Goal: Task Accomplishment & Management: Use online tool/utility

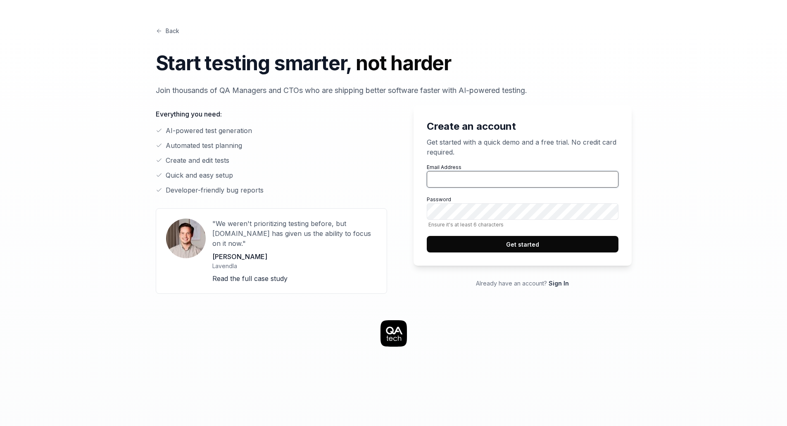
click at [454, 175] on input "Email Address" at bounding box center [523, 179] width 192 height 17
click at [466, 182] on input "Email Address" at bounding box center [523, 179] width 192 height 17
type input "[PERSON_NAME][EMAIL_ADDRESS][DOMAIN_NAME]"
click at [513, 247] on button "Get started" at bounding box center [523, 244] width 192 height 17
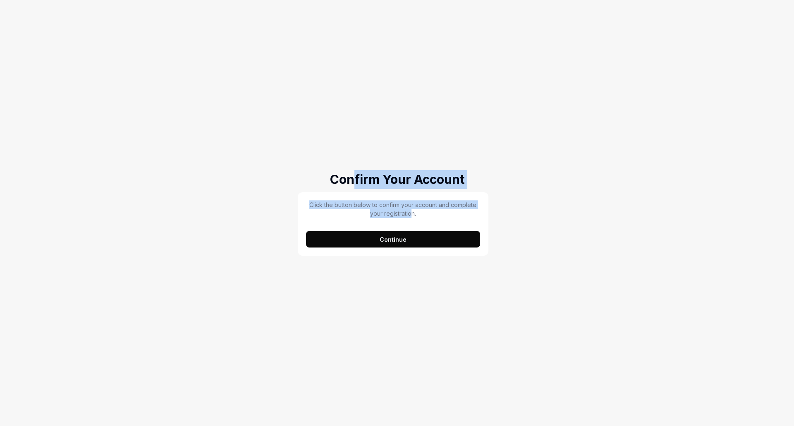
click at [411, 213] on div "Confirm Your Account Click the button below to confirm your account and complet…" at bounding box center [397, 213] width 794 height 426
click at [397, 239] on button "Continue" at bounding box center [393, 239] width 174 height 17
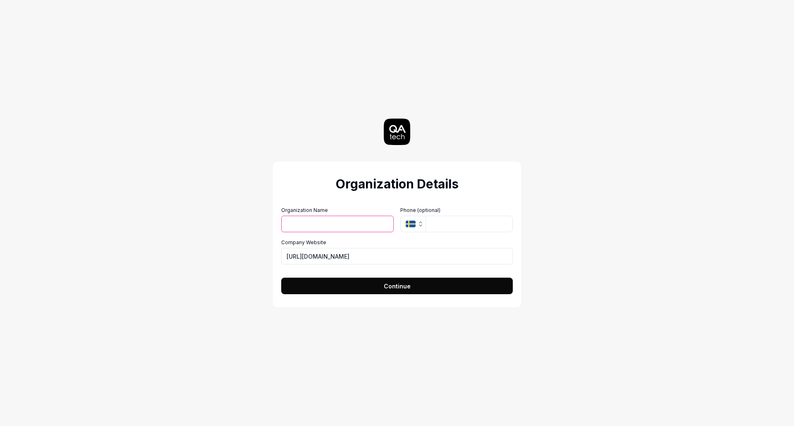
click at [356, 286] on button "Continue" at bounding box center [396, 286] width 231 height 17
click at [355, 229] on input "Organization Name" at bounding box center [337, 224] width 112 height 17
type input "ws"
click at [407, 283] on span "Continue" at bounding box center [397, 286] width 27 height 9
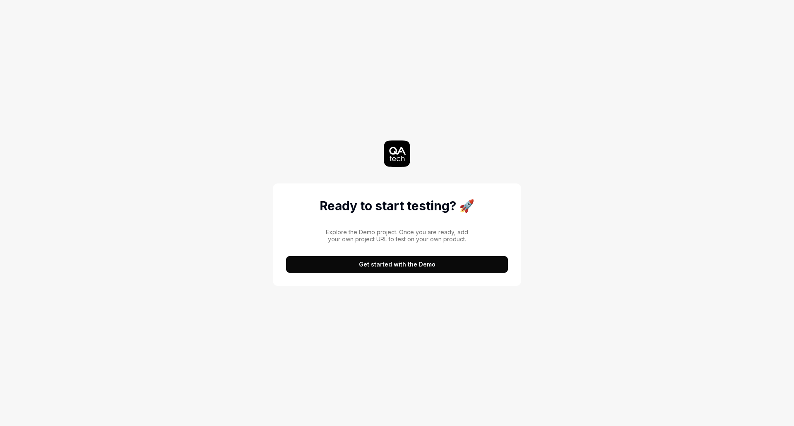
click at [379, 258] on button "Get started with the Demo" at bounding box center [397, 264] width 222 height 17
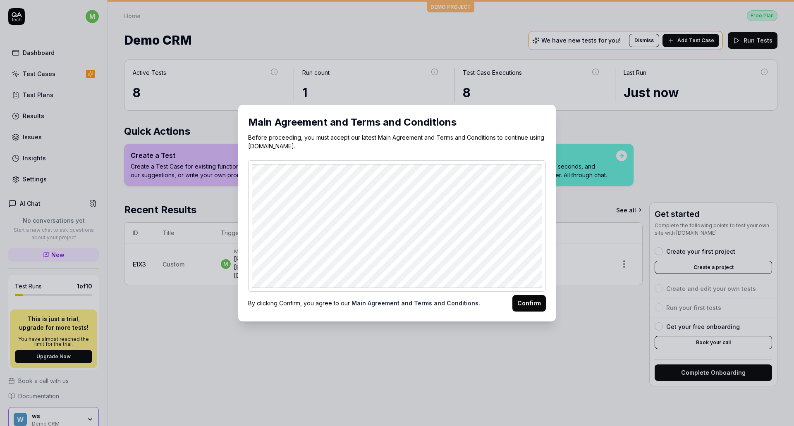
click at [528, 305] on button "Confirm" at bounding box center [528, 303] width 33 height 17
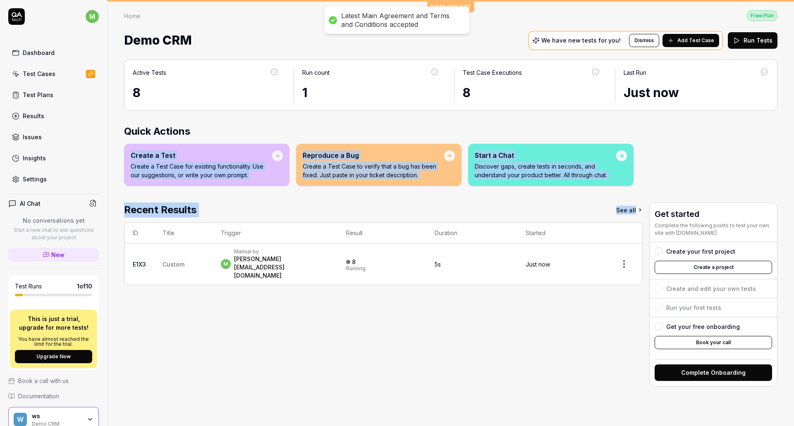
drag, startPoint x: 388, startPoint y: 296, endPoint x: 247, endPoint y: 118, distance: 227.5
click at [247, 118] on div "Active Tests 8 Run count 1 Test Case Executions 8 Last Run Just now Quick Actio…" at bounding box center [450, 238] width 686 height 375
click at [210, 125] on h2 "Quick Actions" at bounding box center [450, 131] width 653 height 15
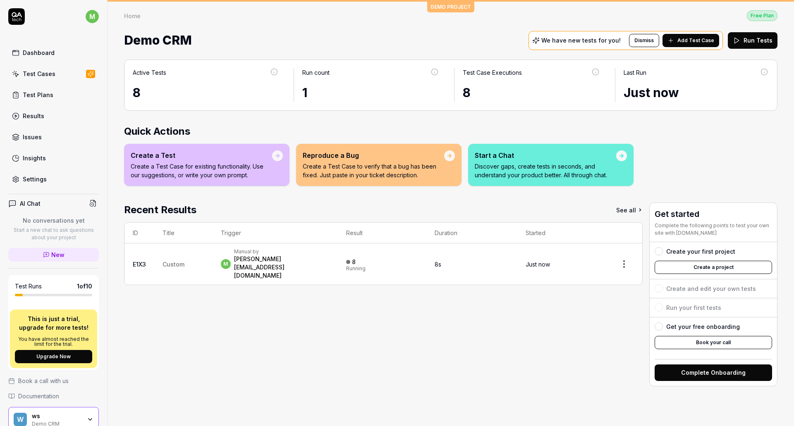
click at [41, 95] on div "Test Plans" at bounding box center [38, 95] width 31 height 9
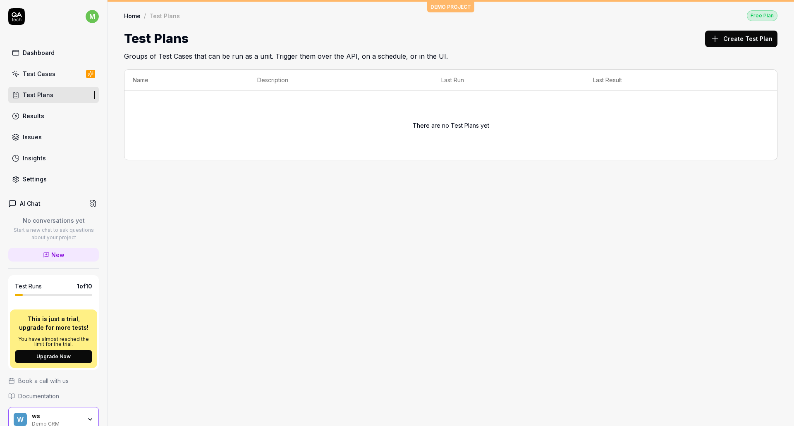
drag, startPoint x: 307, startPoint y: 167, endPoint x: 242, endPoint y: 216, distance: 81.4
click at [242, 216] on div "DEMO PROJECT Home / Test Plans Free Plan Home / Test Plans Free Plan Test Plans…" at bounding box center [450, 213] width 686 height 426
click at [745, 37] on button "Create Test Plan" at bounding box center [741, 39] width 72 height 17
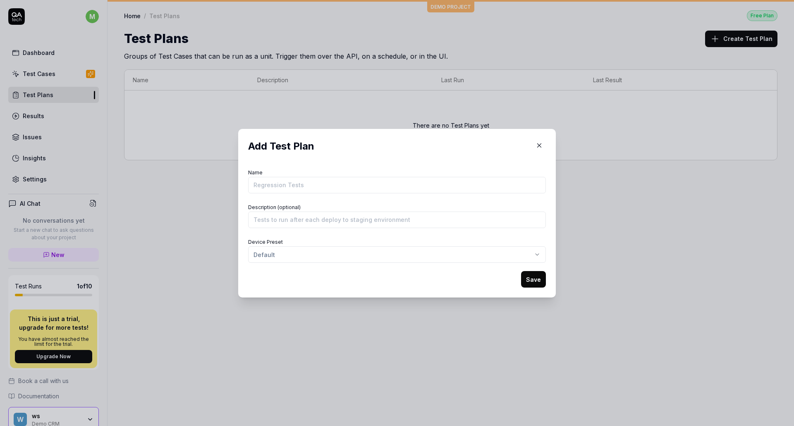
click at [523, 275] on button "Save" at bounding box center [533, 279] width 25 height 17
type input "test"
click at [532, 278] on button "Save" at bounding box center [533, 279] width 25 height 17
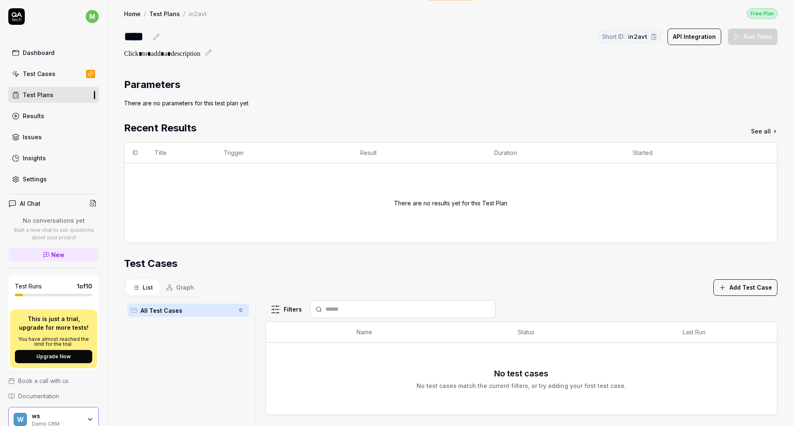
scroll to position [7, 0]
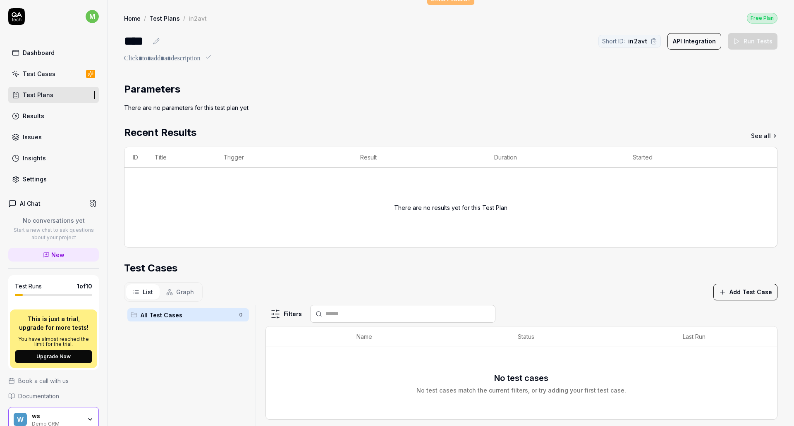
drag, startPoint x: 284, startPoint y: 140, endPoint x: 227, endPoint y: 93, distance: 74.0
click at [227, 93] on div "Parameters There are no parameters for this test plan yet Recent Results See al…" at bounding box center [450, 324] width 653 height 484
click at [227, 93] on div "Parameters" at bounding box center [450, 89] width 653 height 15
click at [35, 100] on link "Test Plans" at bounding box center [53, 95] width 91 height 16
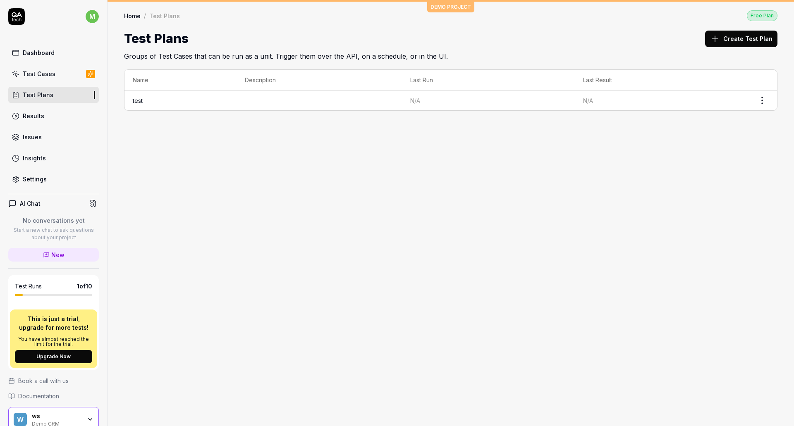
click at [31, 180] on div "Settings" at bounding box center [35, 179] width 24 height 9
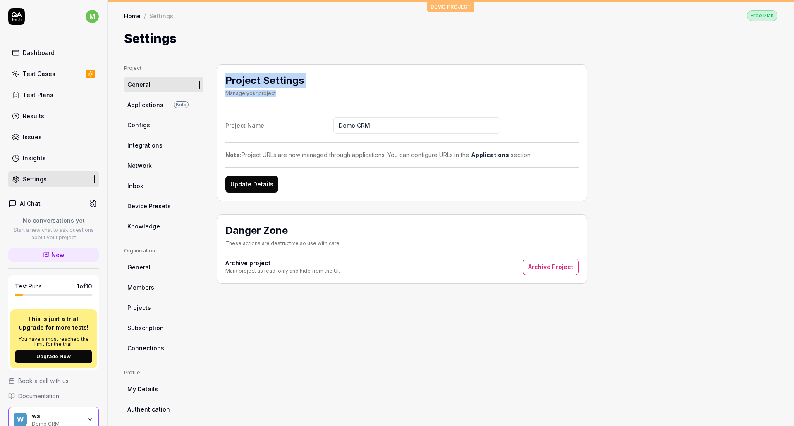
drag, startPoint x: 240, startPoint y: 81, endPoint x: 287, endPoint y: 100, distance: 50.8
click at [287, 100] on div "Project Settings Manage your project Project Name Demo CRM Note: Project URLs a…" at bounding box center [402, 132] width 370 height 137
click at [287, 100] on div "Project Settings Manage your project" at bounding box center [401, 86] width 353 height 27
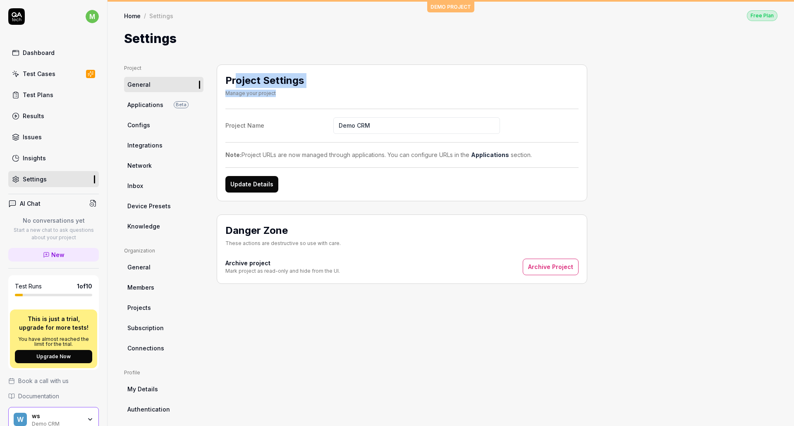
drag, startPoint x: 274, startPoint y: 95, endPoint x: 232, endPoint y: 71, distance: 48.1
click at [233, 71] on div "Project Settings Manage your project Project Name Demo CRM Note: Project URLs a…" at bounding box center [402, 132] width 370 height 137
click at [231, 71] on div "Project Settings Manage your project Project Name Demo CRM Note: Project URLs a…" at bounding box center [402, 132] width 370 height 137
drag, startPoint x: 231, startPoint y: 71, endPoint x: 255, endPoint y: 90, distance: 30.3
click at [254, 89] on div "Project Settings Manage your project Project Name Demo CRM Note: Project URLs a…" at bounding box center [402, 132] width 370 height 137
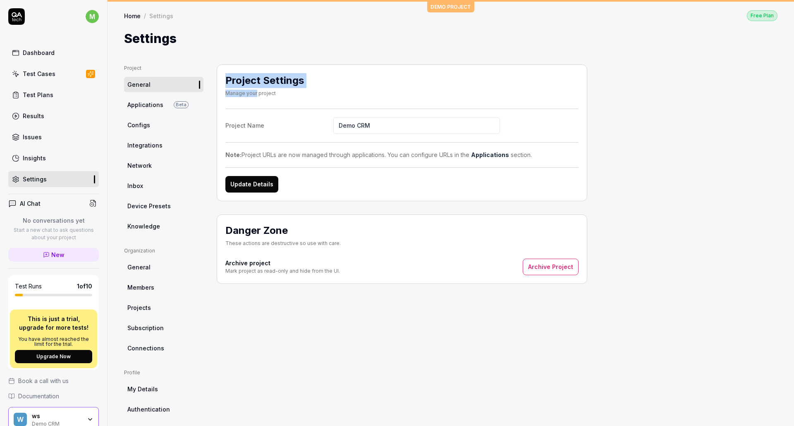
click at [255, 90] on div "Manage your project" at bounding box center [264, 93] width 79 height 7
drag, startPoint x: 255, startPoint y: 90, endPoint x: 262, endPoint y: 85, distance: 8.9
click at [262, 85] on div "Project Settings Manage your project" at bounding box center [264, 85] width 79 height 24
click at [264, 83] on h2 "Project Settings" at bounding box center [264, 80] width 79 height 15
drag, startPoint x: 264, startPoint y: 83, endPoint x: 249, endPoint y: 94, distance: 18.9
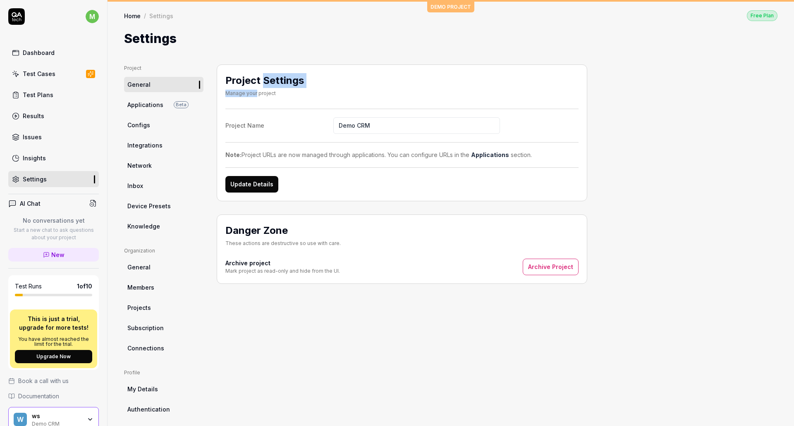
click at [249, 94] on div "Project Settings Manage your project" at bounding box center [264, 85] width 79 height 24
click at [249, 94] on div "Manage your project" at bounding box center [264, 93] width 79 height 7
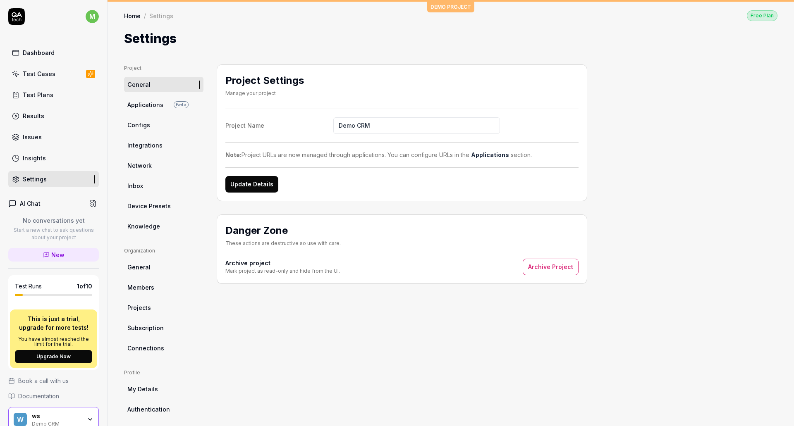
click at [219, 210] on div "Project Settings Manage your project Project Name Demo CRM Note: Project URLs a…" at bounding box center [402, 173] width 370 height 219
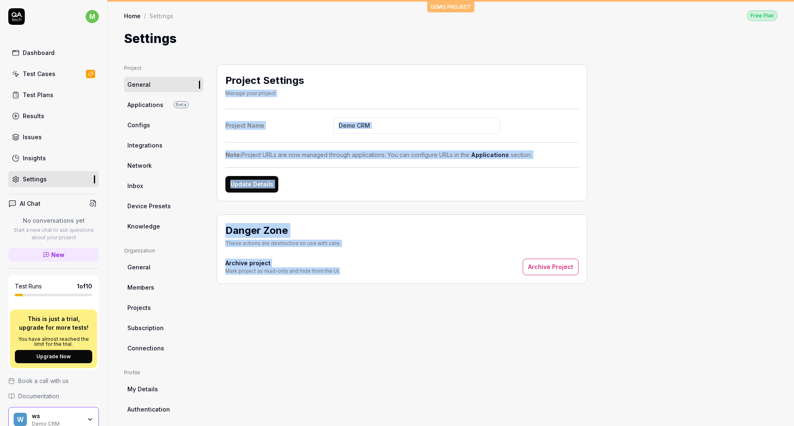
drag, startPoint x: 360, startPoint y: 272, endPoint x: 320, endPoint y: 80, distance: 196.3
click at [320, 80] on div "Project Settings Manage your project Project Name Demo CRM Note: Project URLs a…" at bounding box center [402, 173] width 370 height 219
click at [320, 80] on div "Project Settings Manage your project" at bounding box center [401, 86] width 353 height 27
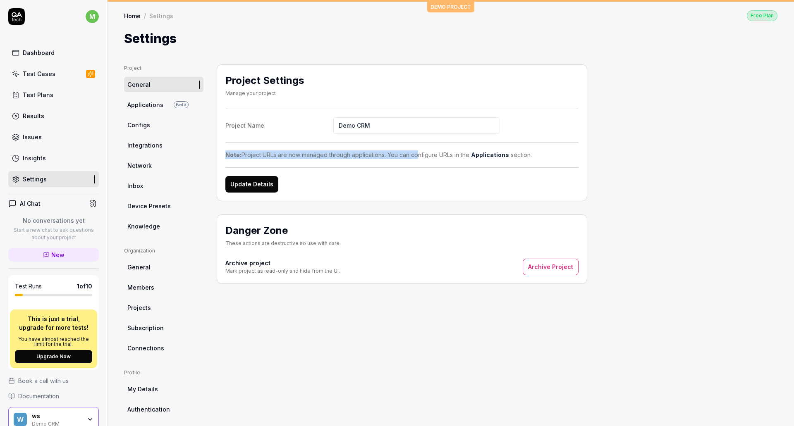
drag, startPoint x: 248, startPoint y: 145, endPoint x: 417, endPoint y: 159, distance: 170.0
click at [417, 159] on div "Project Name Demo CRM Note: Project URLs are now managed through applications. …" at bounding box center [401, 151] width 353 height 84
click at [417, 159] on div "Note: Project URLs are now managed through applications. You can configure URLs…" at bounding box center [401, 154] width 353 height 9
drag, startPoint x: 417, startPoint y: 159, endPoint x: 365, endPoint y: 156, distance: 51.7
click at [366, 156] on div "Note: Project URLs are now managed through applications. You can configure URLs…" at bounding box center [401, 154] width 353 height 9
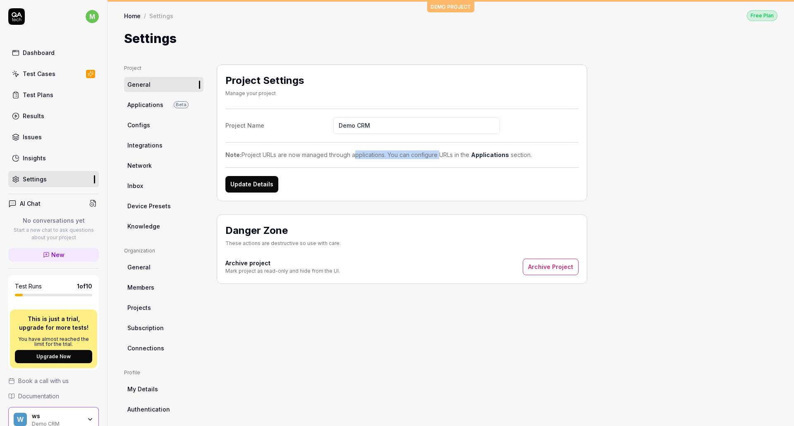
click at [365, 156] on div "Note: Project URLs are now managed through applications. You can configure URLs…" at bounding box center [401, 154] width 353 height 9
drag, startPoint x: 365, startPoint y: 156, endPoint x: 376, endPoint y: 155, distance: 10.8
click at [373, 155] on div "Note: Project URLs are now managed through applications. You can configure URLs…" at bounding box center [401, 154] width 353 height 9
click at [376, 155] on div "Note: Project URLs are now managed through applications. You can configure URLs…" at bounding box center [401, 154] width 353 height 9
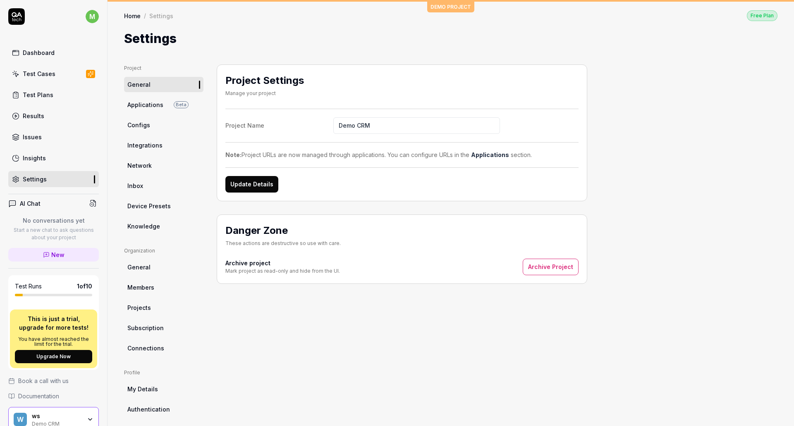
click at [358, 172] on div "Project Name Demo CRM Note: Project URLs are now managed through applications. …" at bounding box center [401, 151] width 353 height 84
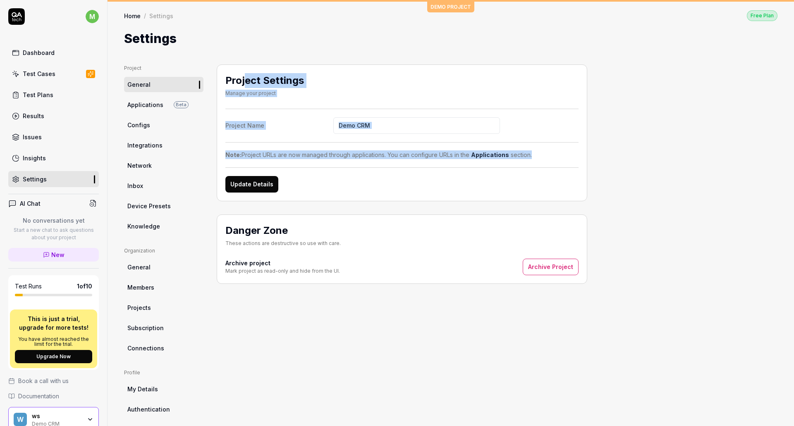
drag, startPoint x: 243, startPoint y: 73, endPoint x: 374, endPoint y: 166, distance: 160.4
click at [372, 165] on div "Project Settings Manage your project Project Name Demo CRM Note: Project URLs a…" at bounding box center [402, 132] width 370 height 137
click at [375, 167] on div "Project Name Demo CRM Note: Project URLs are now managed through applications. …" at bounding box center [401, 151] width 353 height 84
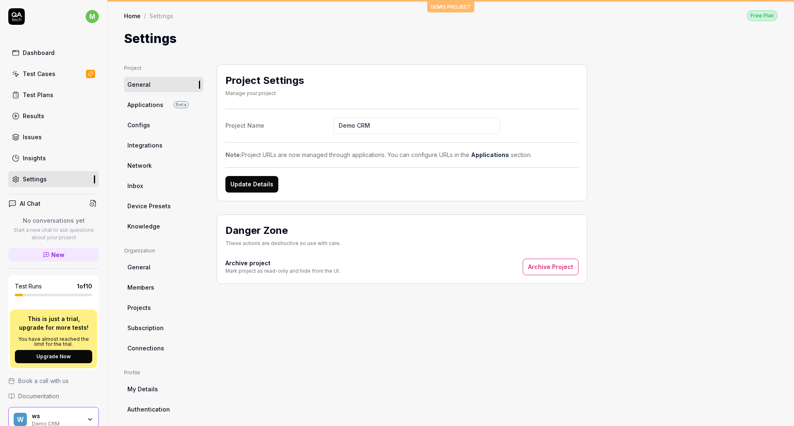
click at [41, 55] on div "Dashboard" at bounding box center [39, 52] width 32 height 9
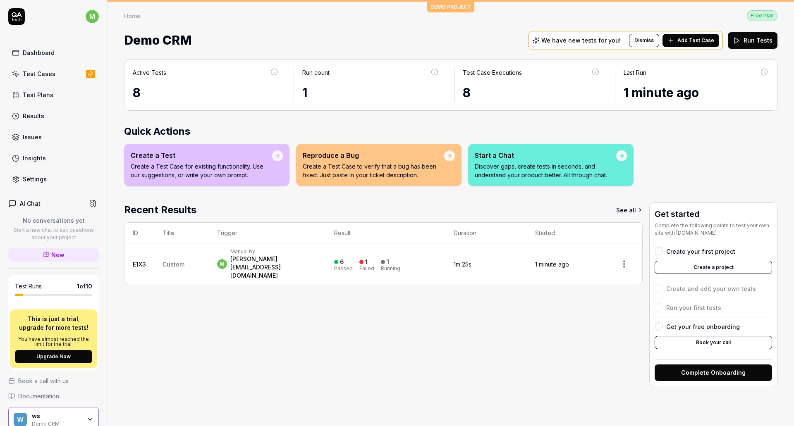
click at [250, 263] on div "[PERSON_NAME][EMAIL_ADDRESS][DOMAIN_NAME]" at bounding box center [273, 267] width 87 height 25
click at [281, 258] on div "[PERSON_NAME][EMAIL_ADDRESS][DOMAIN_NAME]" at bounding box center [273, 267] width 87 height 25
click at [317, 255] on div "m Manual by [PERSON_NAME][EMAIL_ADDRESS][DOMAIN_NAME]" at bounding box center [267, 263] width 100 height 31
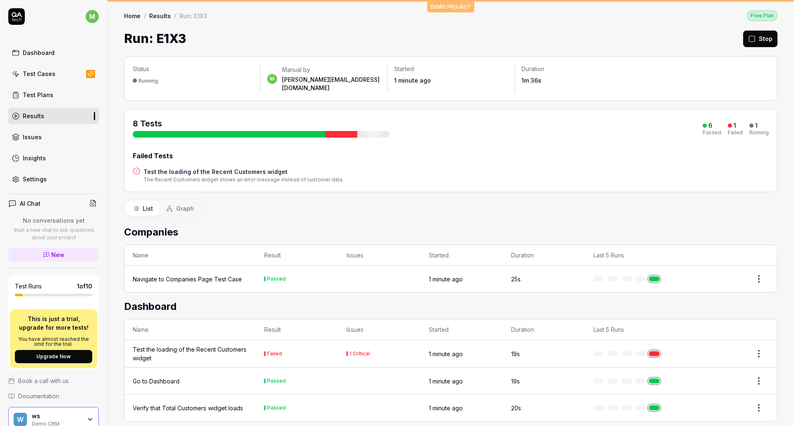
click at [38, 179] on div "Settings" at bounding box center [35, 179] width 24 height 9
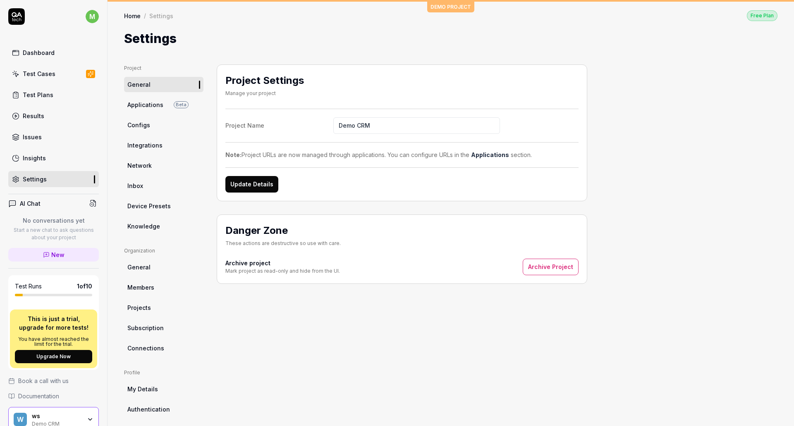
click at [37, 98] on div "Test Plans" at bounding box center [38, 95] width 31 height 9
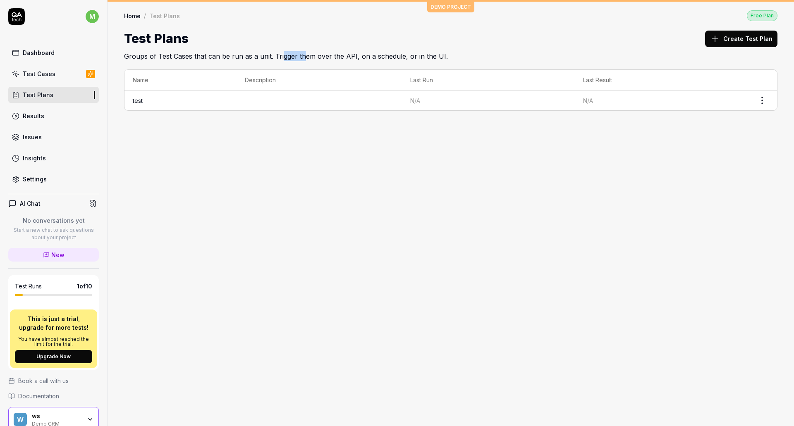
drag, startPoint x: 281, startPoint y: 56, endPoint x: 305, endPoint y: 48, distance: 25.9
click at [305, 48] on h2 "Groups of Test Cases that can be run as a unit. Trigger them over the API, on a…" at bounding box center [450, 54] width 653 height 13
click at [193, 107] on td "test" at bounding box center [180, 101] width 112 height 20
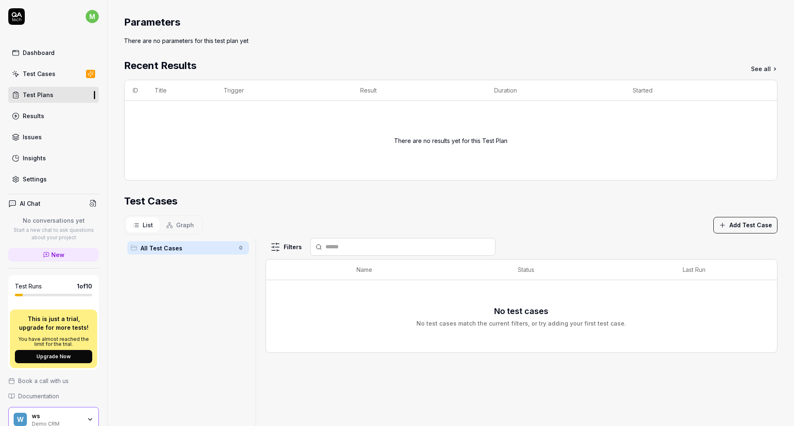
scroll to position [77, 0]
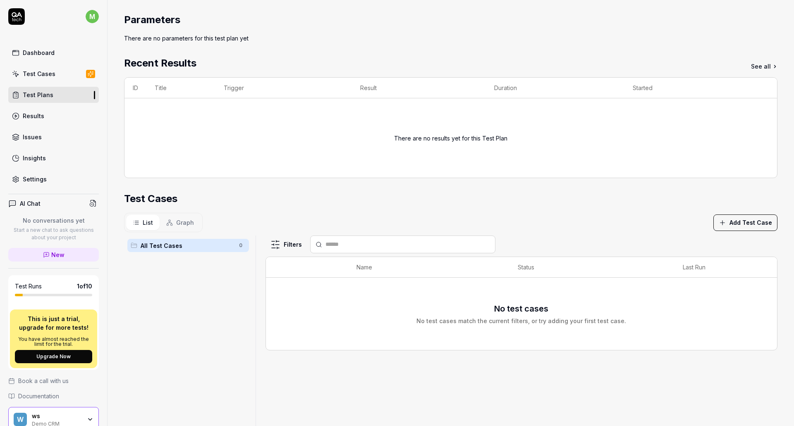
click at [35, 393] on span "Documentation" at bounding box center [38, 396] width 41 height 9
click at [46, 69] on div "Test Cases" at bounding box center [39, 73] width 33 height 9
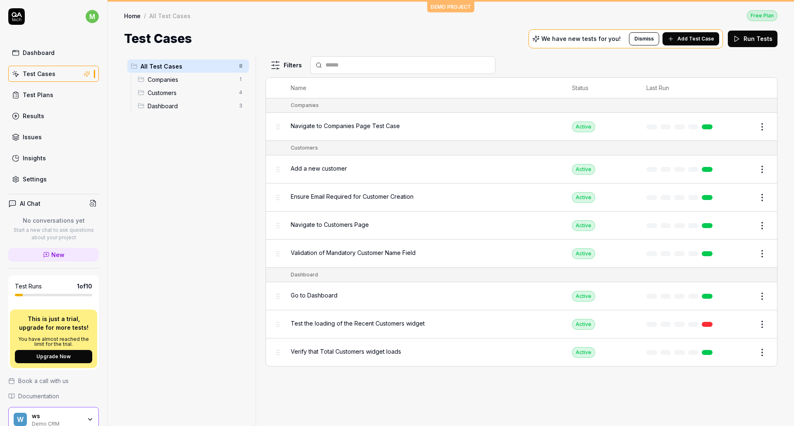
click at [336, 126] on span "Navigate to Companies Page Test Case" at bounding box center [345, 126] width 109 height 9
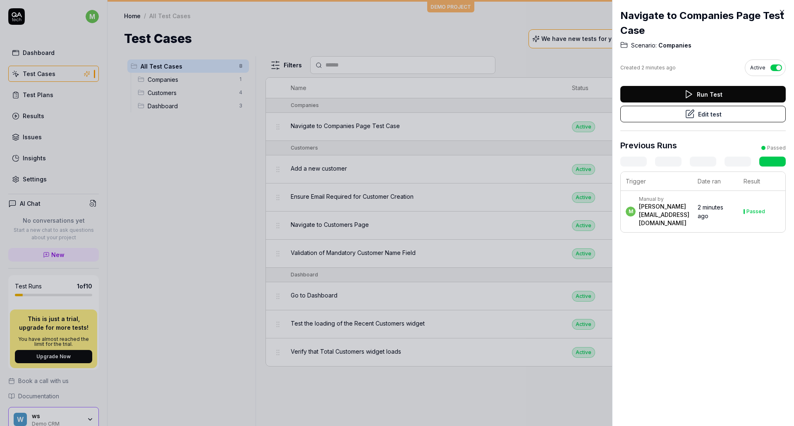
click at [437, 130] on div at bounding box center [397, 213] width 794 height 426
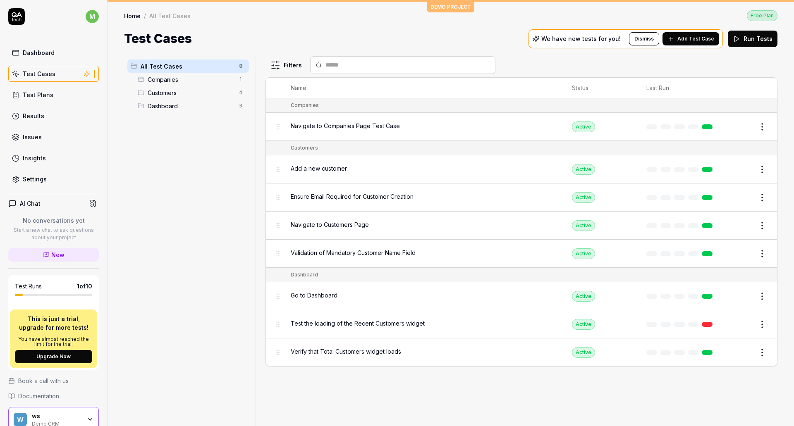
click at [38, 93] on div "Test Plans" at bounding box center [38, 95] width 31 height 9
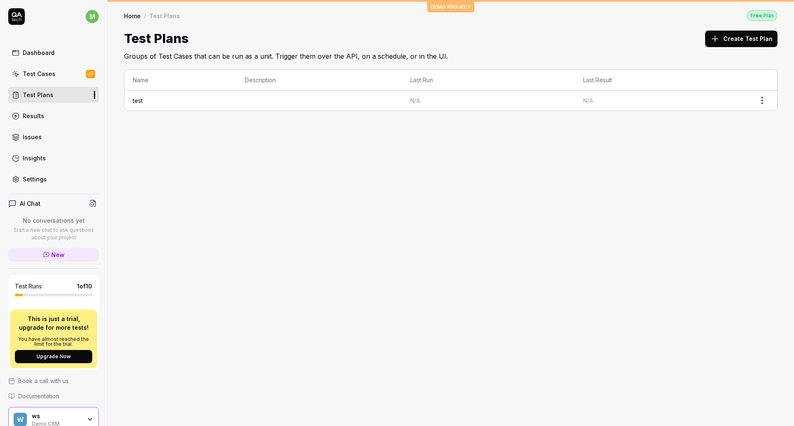
click at [192, 107] on td "test" at bounding box center [180, 101] width 112 height 20
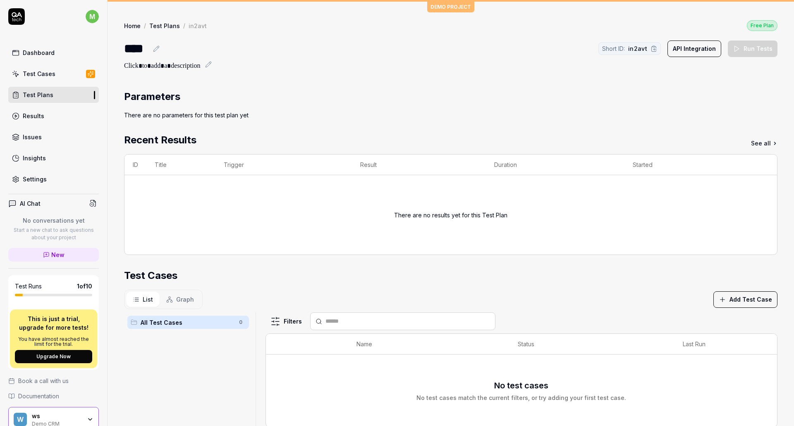
click at [650, 48] on icon at bounding box center [653, 48] width 7 height 7
click at [625, 63] on div at bounding box center [450, 66] width 653 height 10
click at [647, 51] on div "Short ID: in2avt" at bounding box center [629, 48] width 62 height 13
click at [701, 47] on button "API Integration" at bounding box center [694, 49] width 54 height 17
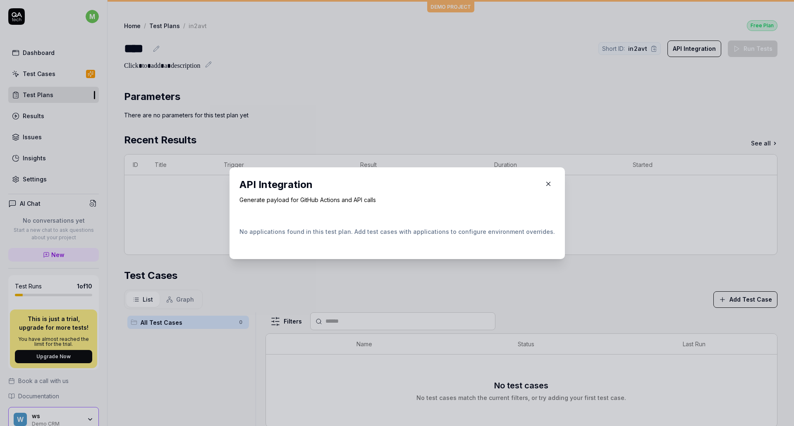
click at [544, 186] on icon "button" at bounding box center [547, 183] width 7 height 7
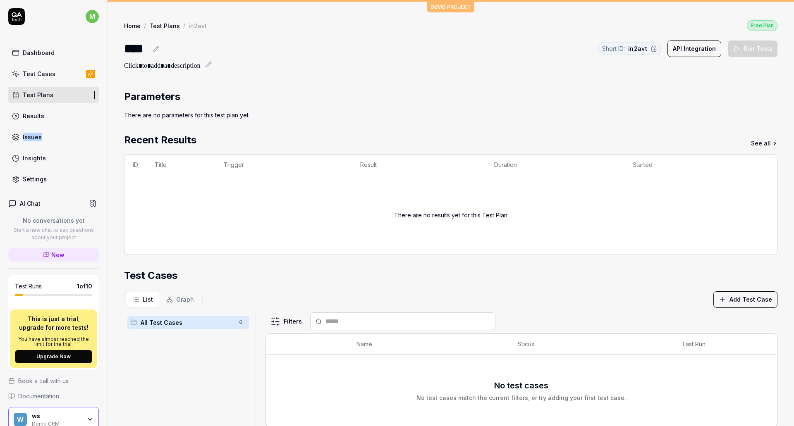
drag, startPoint x: 86, startPoint y: 125, endPoint x: 55, endPoint y: 128, distance: 31.5
click at [61, 128] on div "m Dashboard Test Cases Test Plans Results Issues Insights Settings" at bounding box center [53, 97] width 107 height 179
click at [47, 120] on link "Results" at bounding box center [53, 116] width 91 height 16
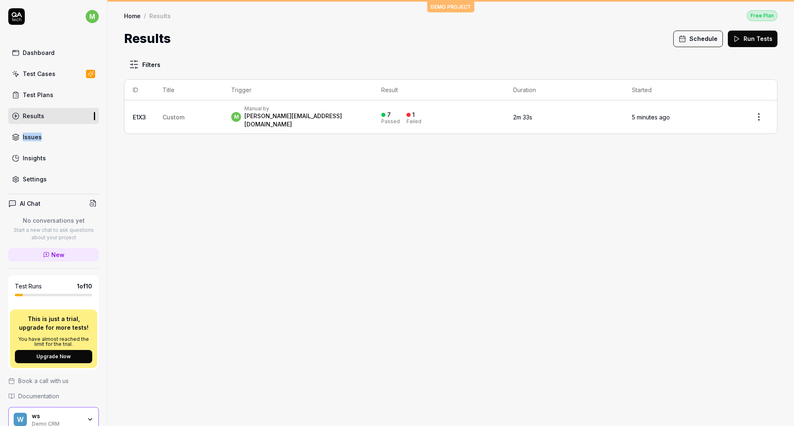
click at [165, 107] on td "Custom" at bounding box center [188, 116] width 69 height 33
click at [211, 110] on td "Custom" at bounding box center [188, 116] width 69 height 33
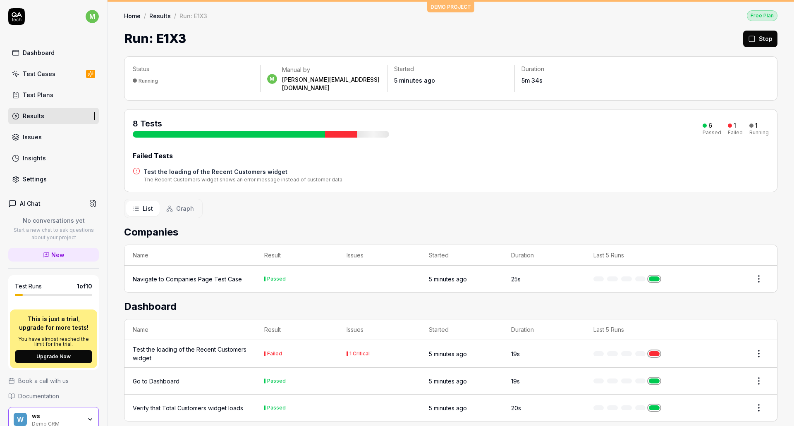
click at [211, 110] on div "8 Tests 6 Passed 1 Failed 1 Running Failed Tests Test the loading of the Recent…" at bounding box center [450, 150] width 653 height 83
click at [211, 275] on div "Navigate to Companies Page Test Case" at bounding box center [187, 279] width 109 height 9
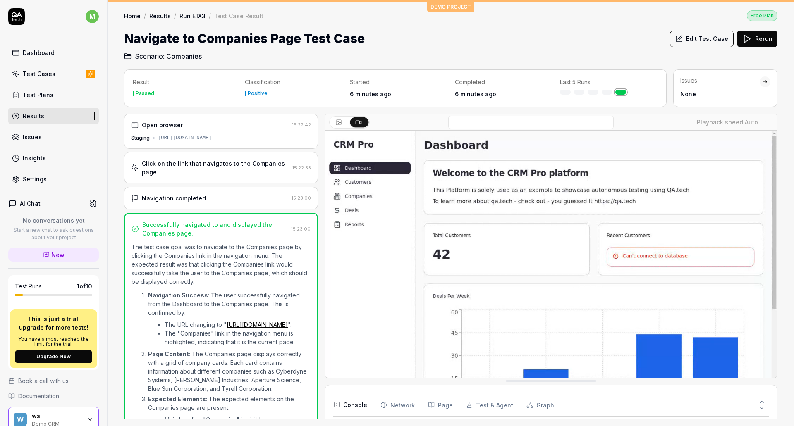
click at [761, 401] on icon at bounding box center [762, 402] width 4 height 2
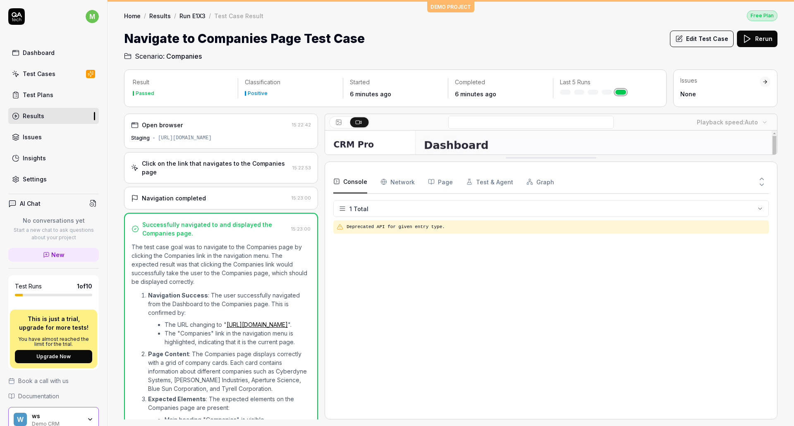
click at [399, 182] on Requests "Network" at bounding box center [397, 181] width 34 height 23
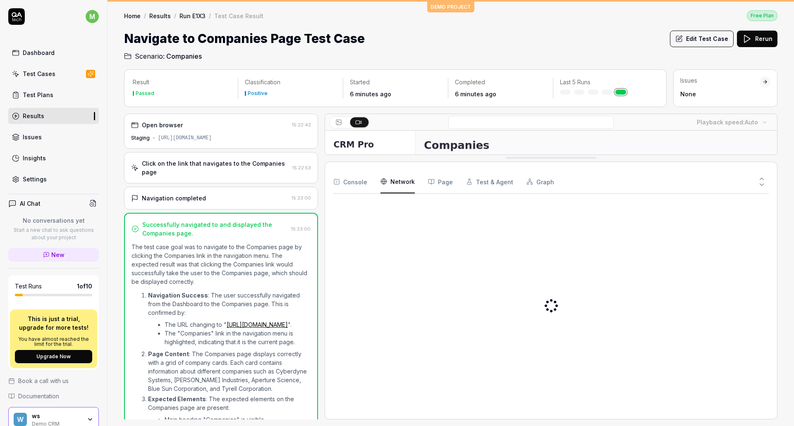
click at [432, 185] on button "Page" at bounding box center [440, 181] width 25 height 23
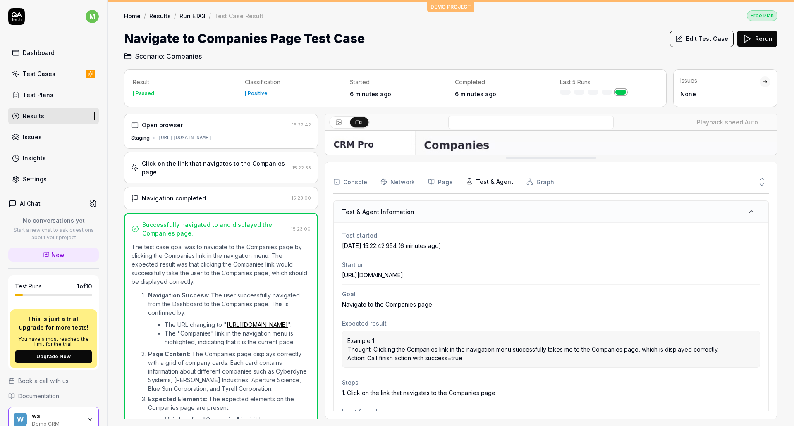
click at [482, 184] on button "Test & Agent" at bounding box center [489, 181] width 47 height 23
click at [532, 182] on button "Graph" at bounding box center [540, 181] width 28 height 23
click at [485, 182] on button "Test & Agent" at bounding box center [489, 181] width 47 height 23
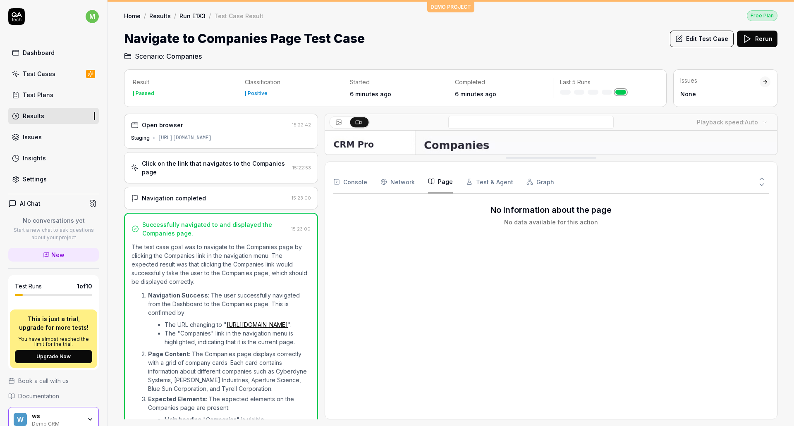
click at [436, 184] on button "Page" at bounding box center [440, 181] width 25 height 23
click at [526, 183] on icon "button" at bounding box center [529, 182] width 7 height 7
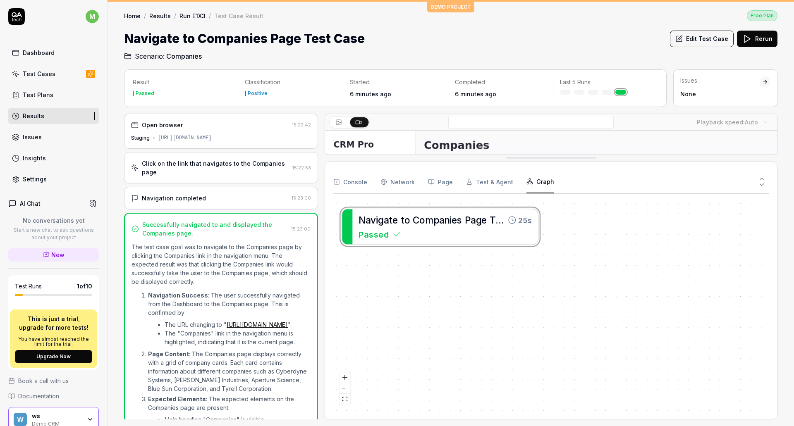
click at [407, 231] on div "N a v i g a t e t o C o m p a n i e s P a g e T e s t C a s e 25s Passed" at bounding box center [550, 305] width 435 height 210
click at [439, 181] on button "Page" at bounding box center [440, 181] width 25 height 23
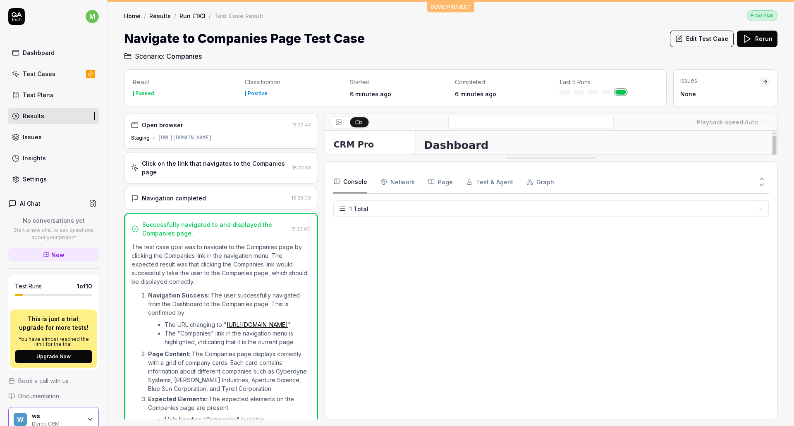
click at [356, 184] on button "Console" at bounding box center [350, 181] width 34 height 23
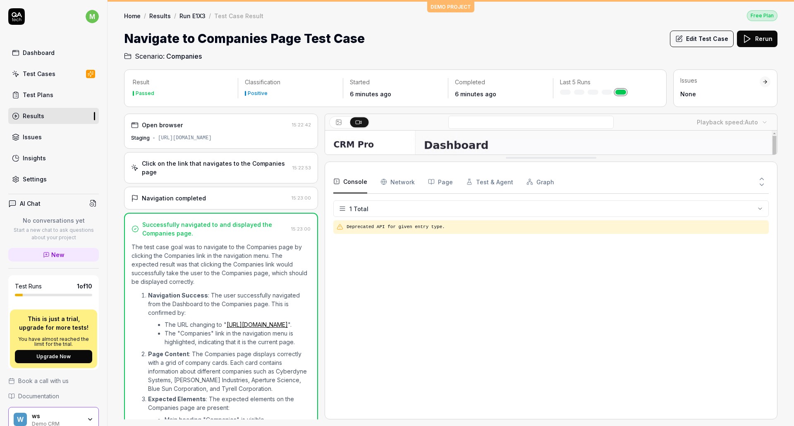
click at [760, 184] on icon at bounding box center [761, 184] width 7 height 7
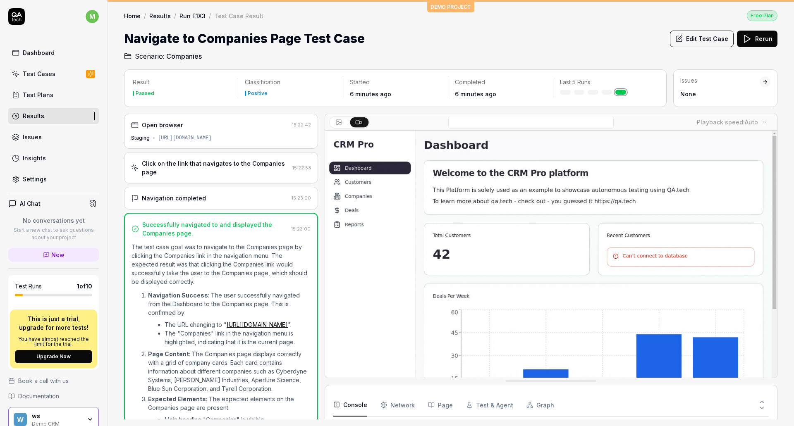
click at [692, 41] on button "Edit Test Case" at bounding box center [702, 39] width 64 height 17
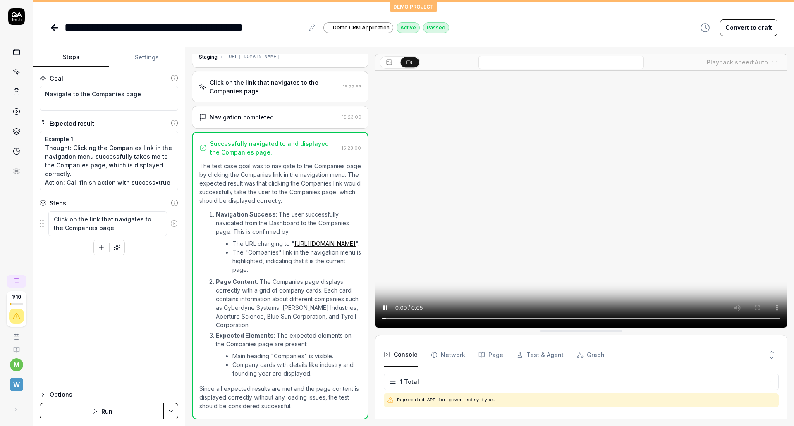
scroll to position [30, 0]
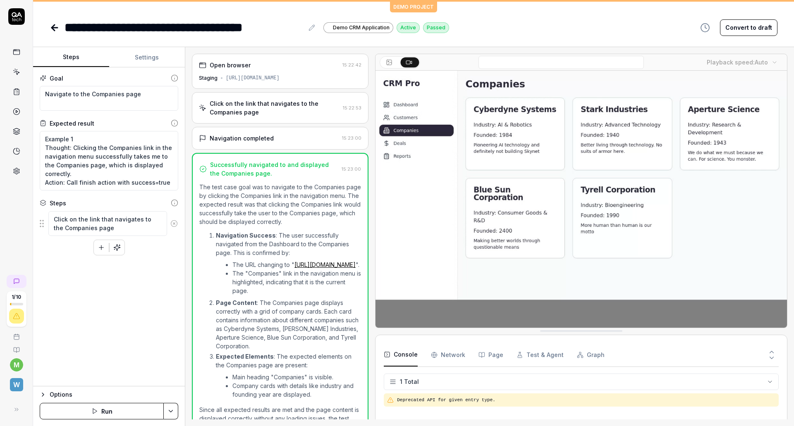
scroll to position [30, 0]
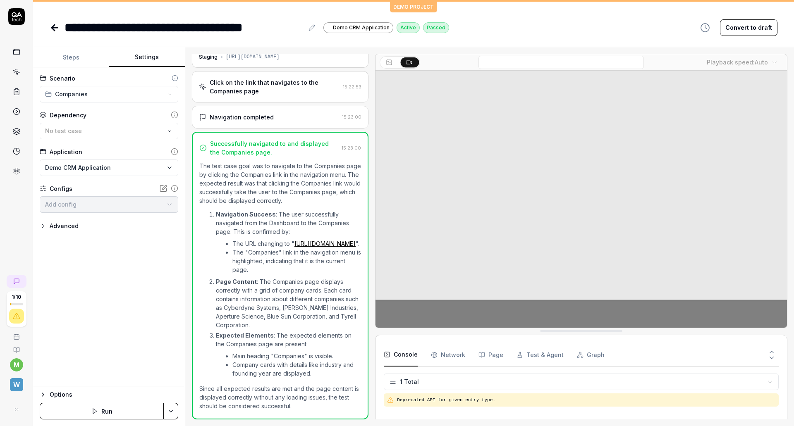
click at [138, 62] on button "Settings" at bounding box center [147, 58] width 76 height 20
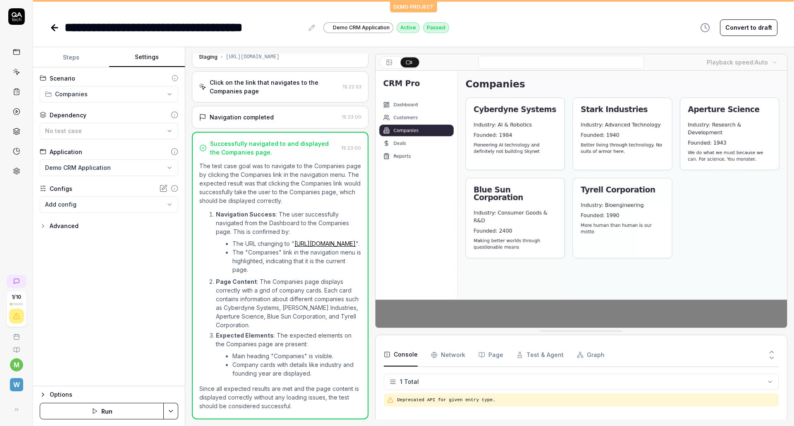
click at [43, 223] on icon "button" at bounding box center [43, 226] width 7 height 7
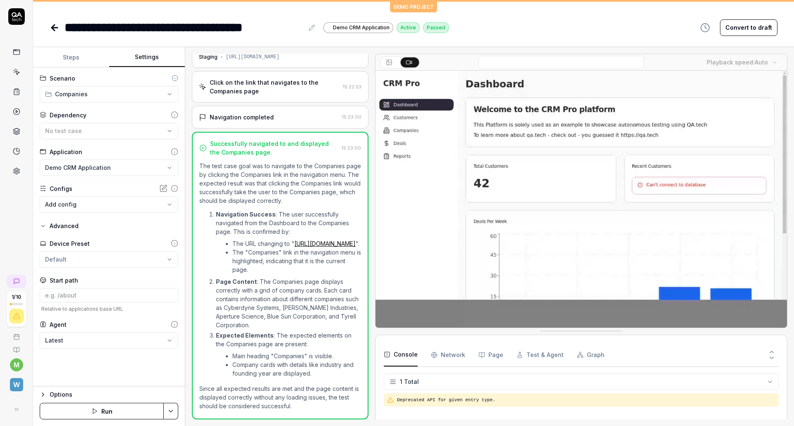
click at [43, 223] on icon "button" at bounding box center [43, 226] width 7 height 7
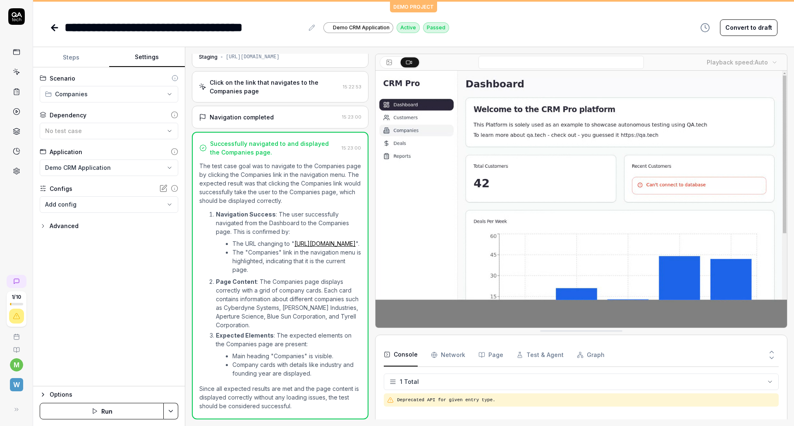
scroll to position [0, 0]
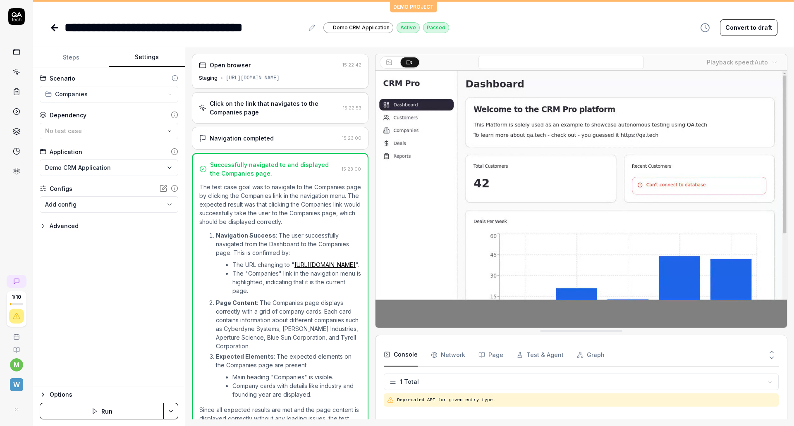
click at [77, 52] on button "Steps" at bounding box center [71, 58] width 76 height 20
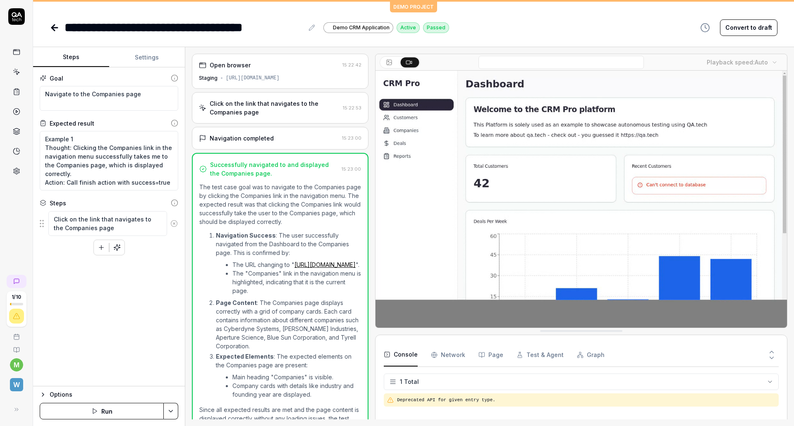
click at [46, 395] on button "Options" at bounding box center [109, 395] width 138 height 10
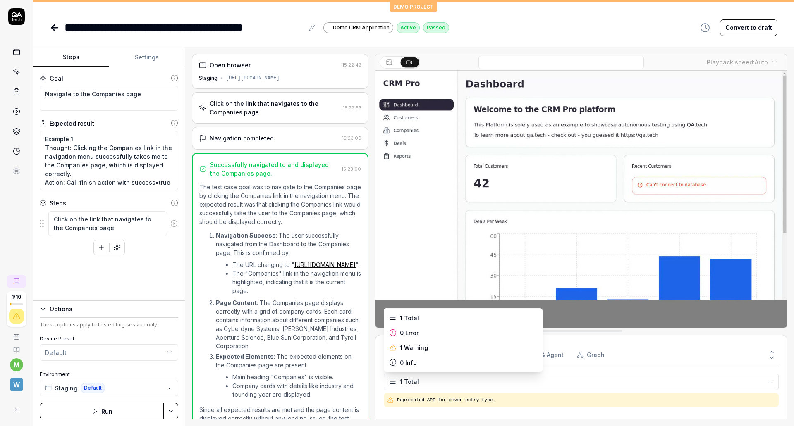
click at [768, 382] on html "**********" at bounding box center [397, 213] width 794 height 426
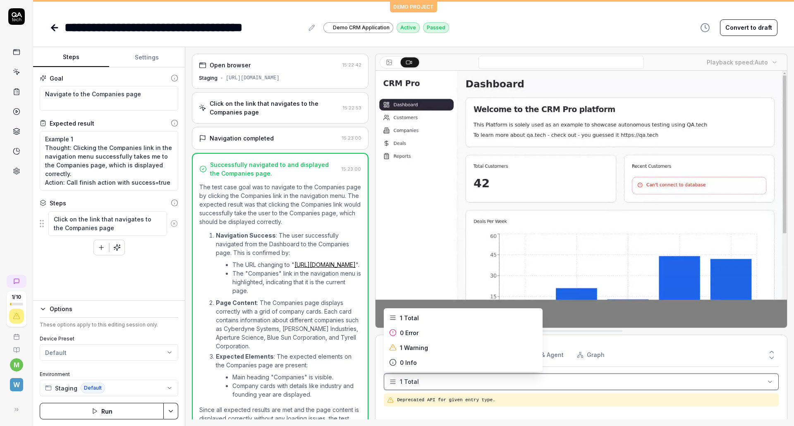
click at [710, 355] on html "**********" at bounding box center [397, 213] width 794 height 426
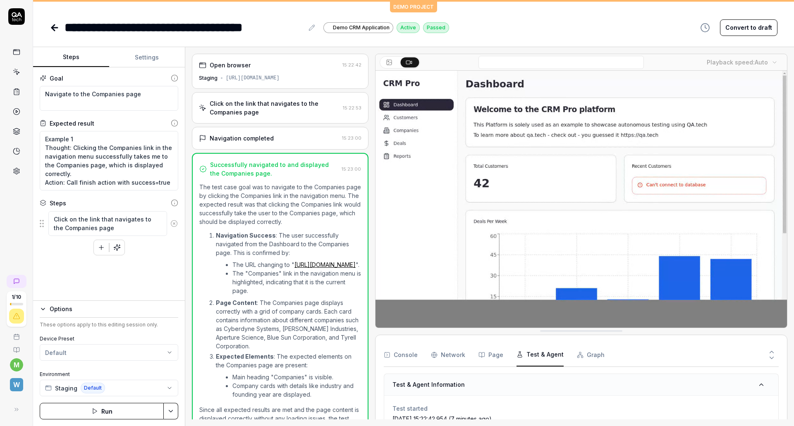
click at [545, 357] on button "Test & Agent" at bounding box center [539, 354] width 47 height 23
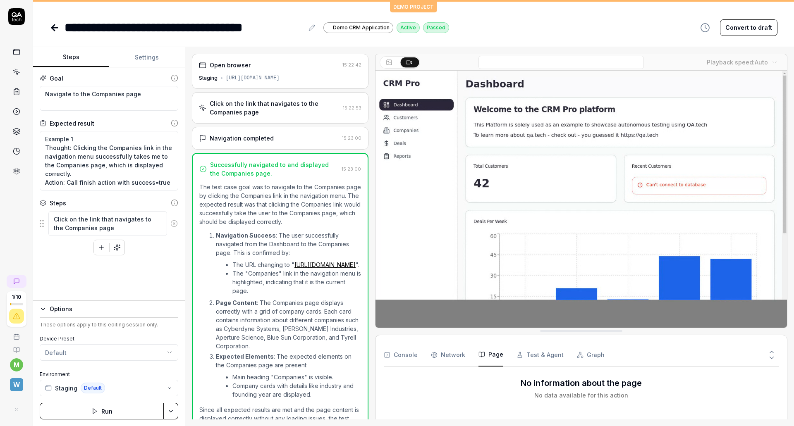
click at [487, 353] on button "Page" at bounding box center [490, 354] width 25 height 23
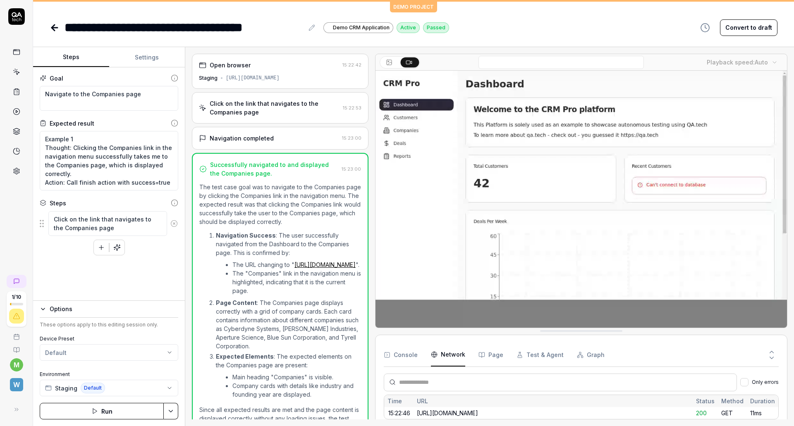
click at [458, 360] on Requests "Network" at bounding box center [448, 354] width 34 height 23
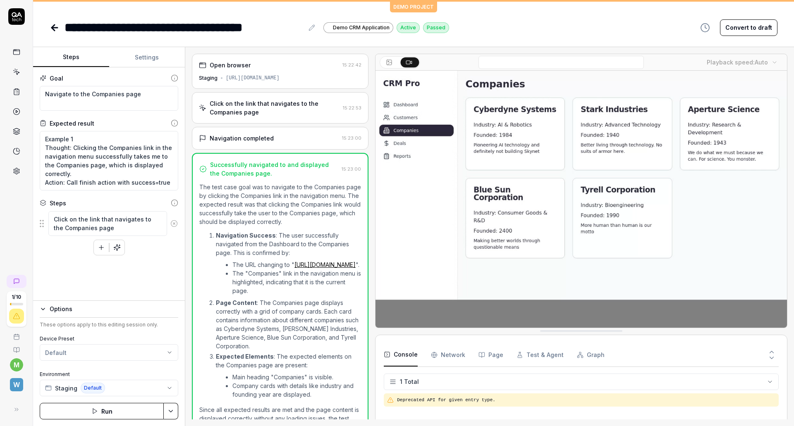
click at [410, 357] on button "Console" at bounding box center [401, 354] width 34 height 23
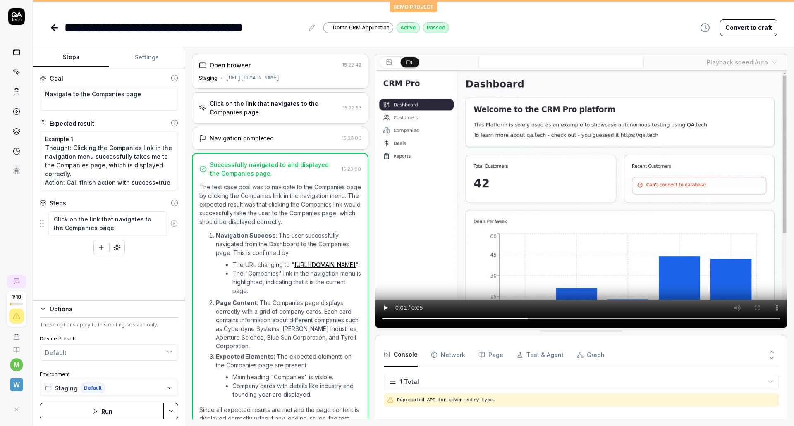
type textarea "*"
click at [151, 52] on button "Settings" at bounding box center [147, 58] width 76 height 20
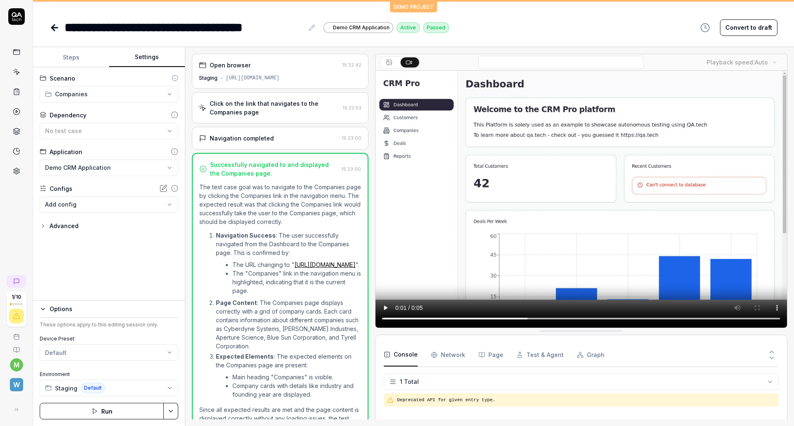
click at [169, 165] on html "**********" at bounding box center [397, 213] width 794 height 426
click at [171, 205] on body "**********" at bounding box center [397, 213] width 794 height 426
click at [145, 288] on html "**********" at bounding box center [397, 213] width 794 height 426
